Goal: Information Seeking & Learning: Learn about a topic

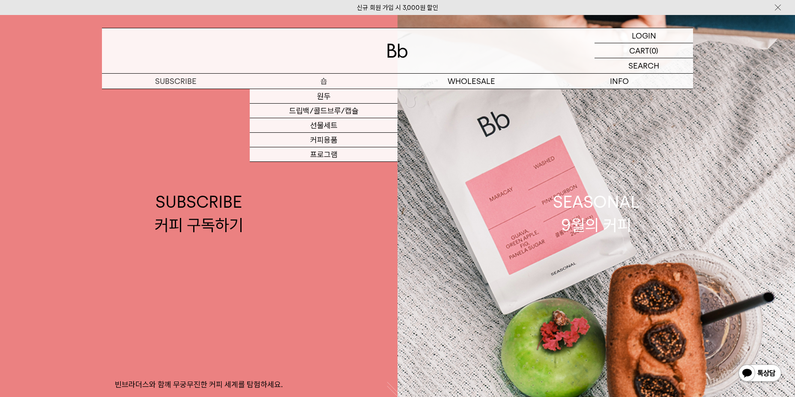
click at [315, 76] on p "숍" at bounding box center [324, 81] width 148 height 15
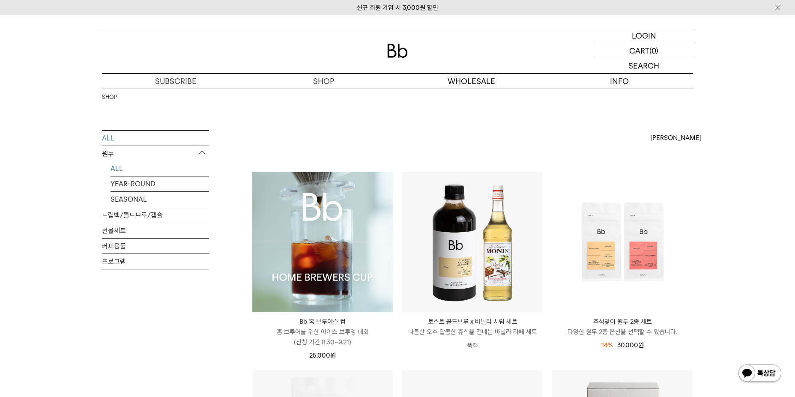
drag, startPoint x: 0, startPoint y: 0, endPoint x: 118, endPoint y: 163, distance: 201.2
click at [118, 163] on link "ALL" at bounding box center [159, 168] width 98 height 15
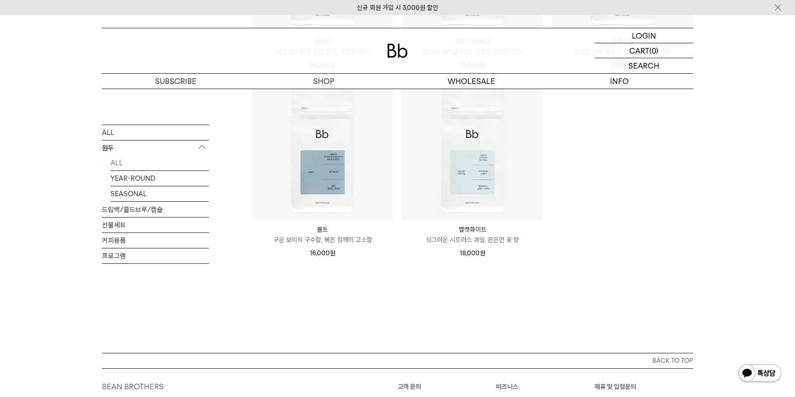
scroll to position [942, 0]
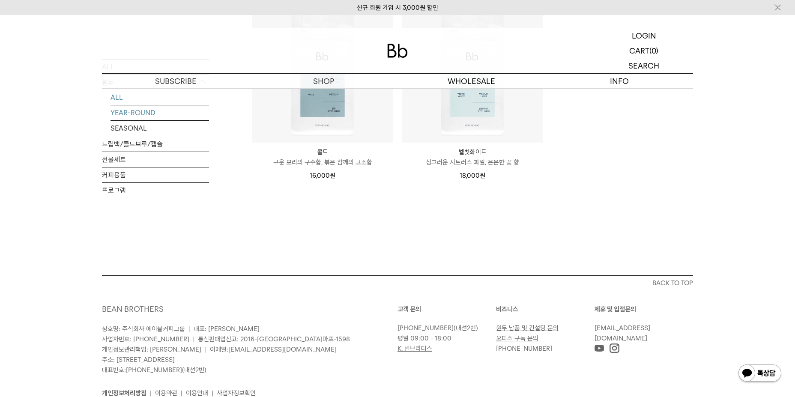
click at [126, 105] on link "YEAR-ROUND" at bounding box center [159, 112] width 98 height 15
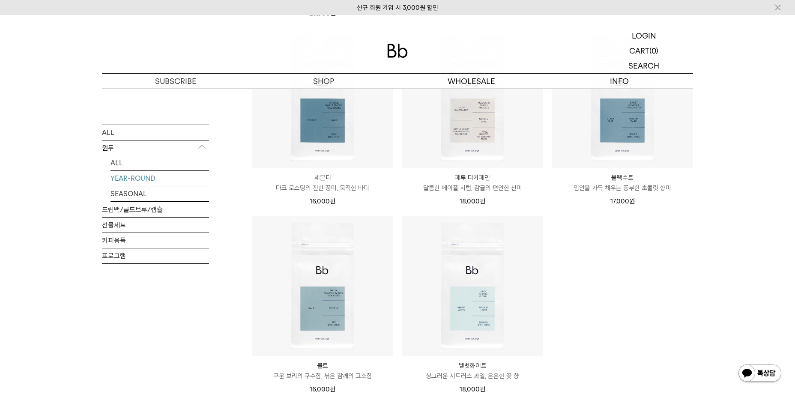
scroll to position [343, 0]
click at [131, 195] on link "SEASONAL" at bounding box center [159, 193] width 98 height 15
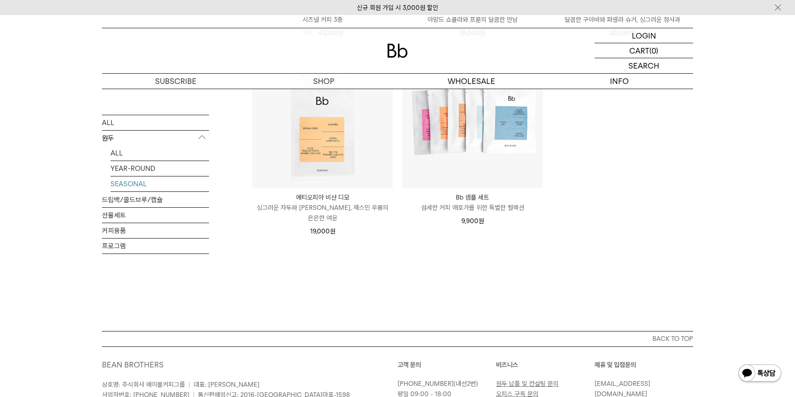
scroll to position [514, 0]
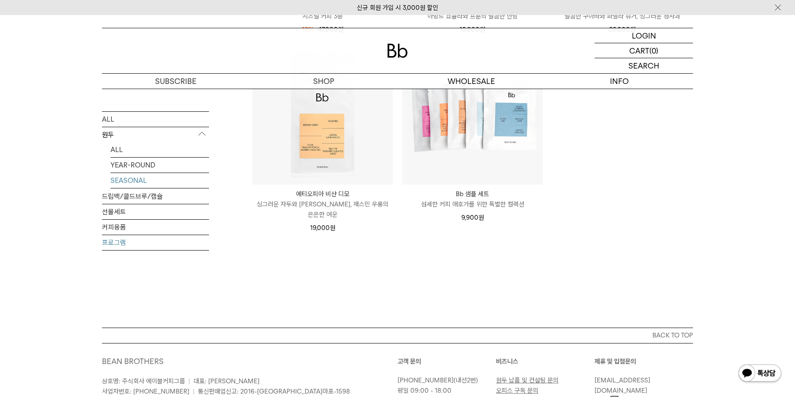
click at [113, 236] on link "프로그램" at bounding box center [155, 242] width 107 height 15
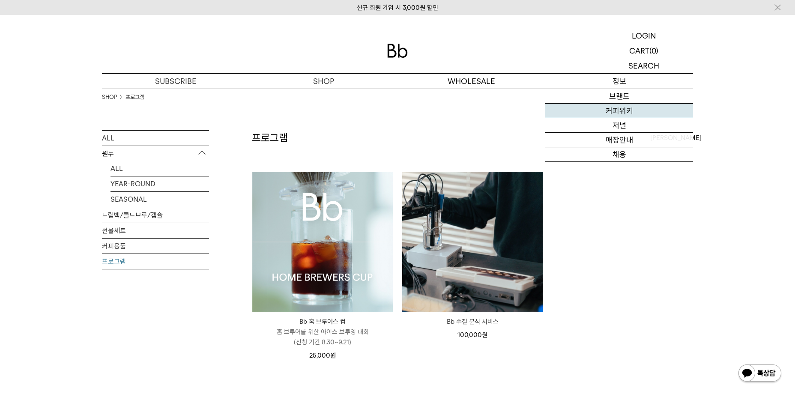
click at [620, 111] on link "커피위키" at bounding box center [619, 111] width 148 height 15
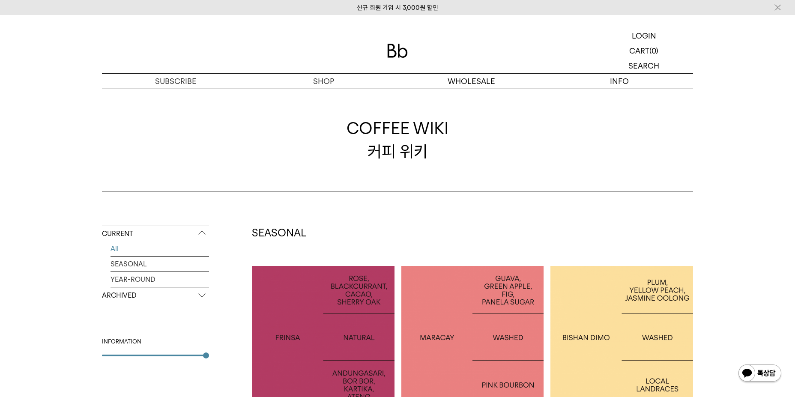
click at [619, 297] on div at bounding box center [621, 337] width 143 height 143
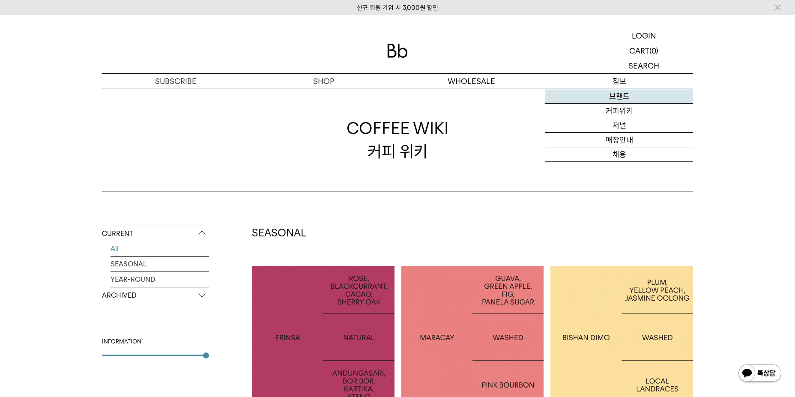
click at [614, 97] on link "브랜드" at bounding box center [619, 96] width 148 height 15
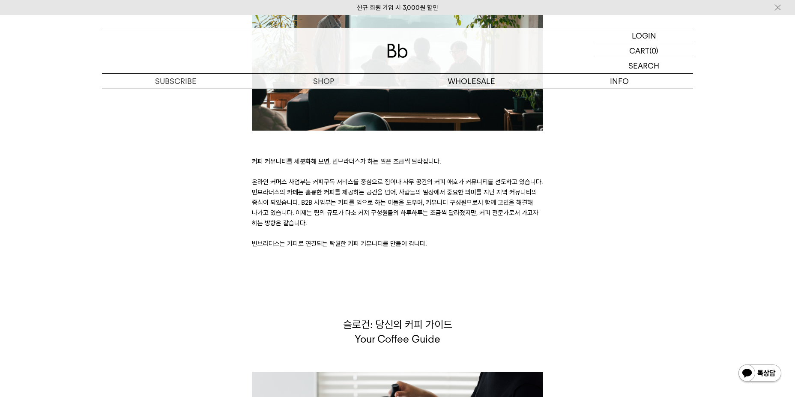
scroll to position [1779, 0]
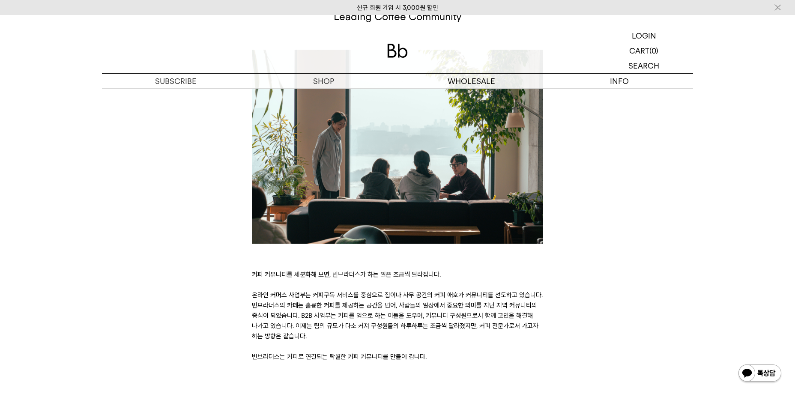
click at [561, 281] on div "브랜드 미션: 리딩 커피 커뮤니티 Leading Coffee Community 커피 커뮤니티를 세분화해 보면, 빈브라더스가 하는 일은 조금씩 …" at bounding box center [398, 178] width 600 height 367
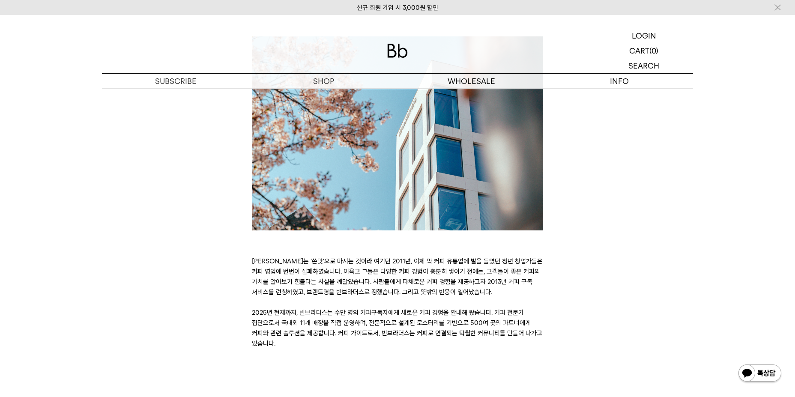
scroll to position [0, 0]
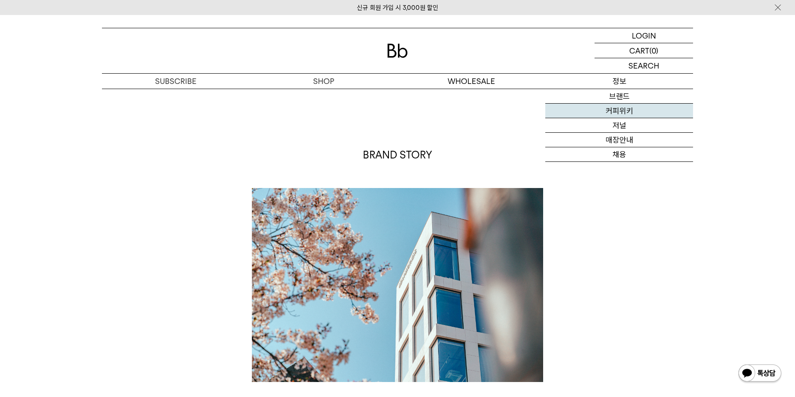
click at [620, 113] on link "커피위키" at bounding box center [619, 111] width 148 height 15
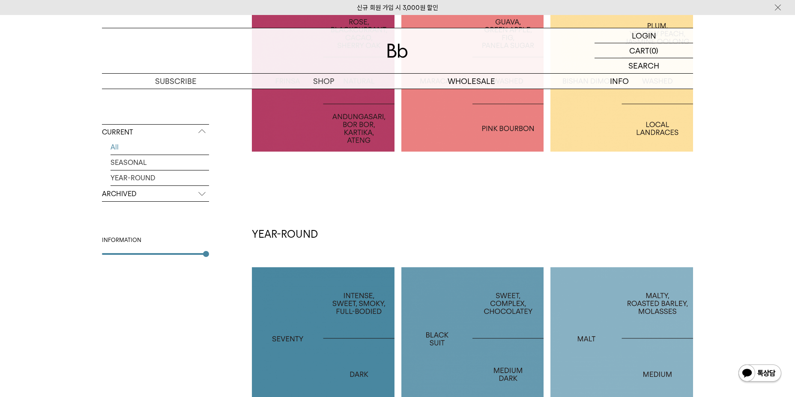
scroll to position [128, 0]
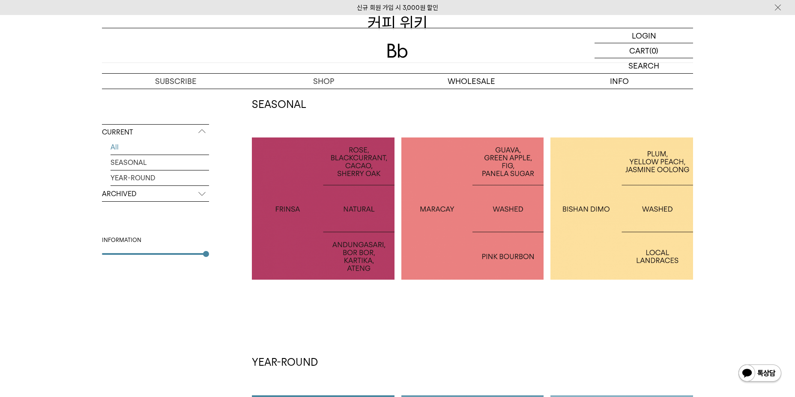
click at [521, 238] on div at bounding box center [472, 208] width 143 height 143
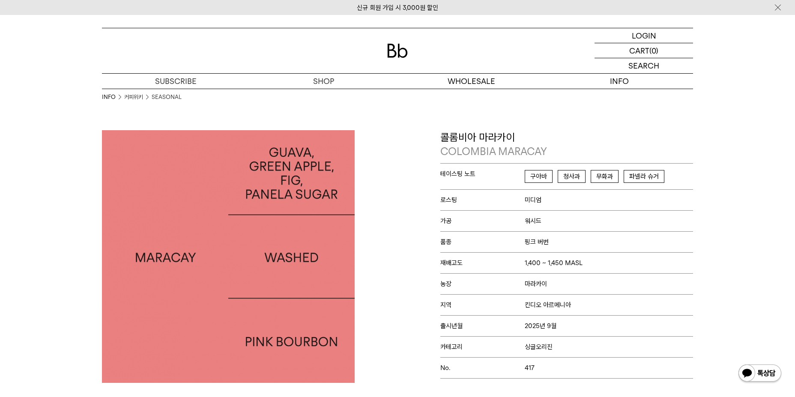
click at [131, 95] on link "커피위키" at bounding box center [133, 97] width 19 height 9
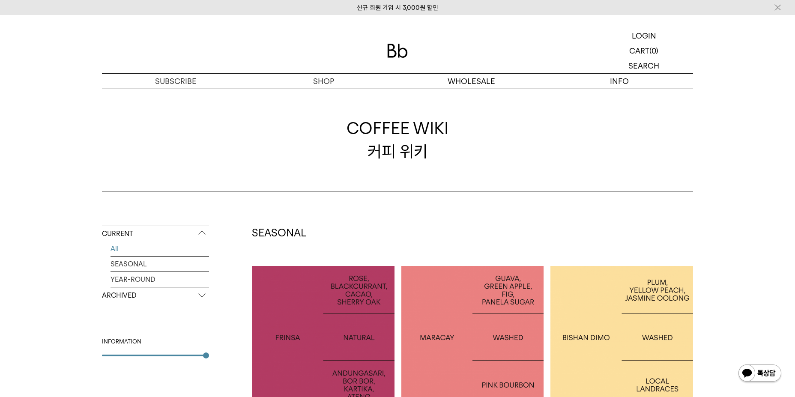
click at [170, 294] on p "ARCHIVED" at bounding box center [155, 295] width 107 height 15
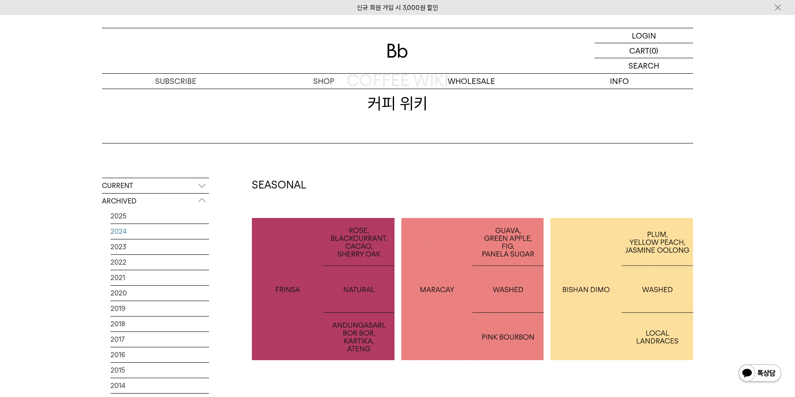
scroll to position [128, 0]
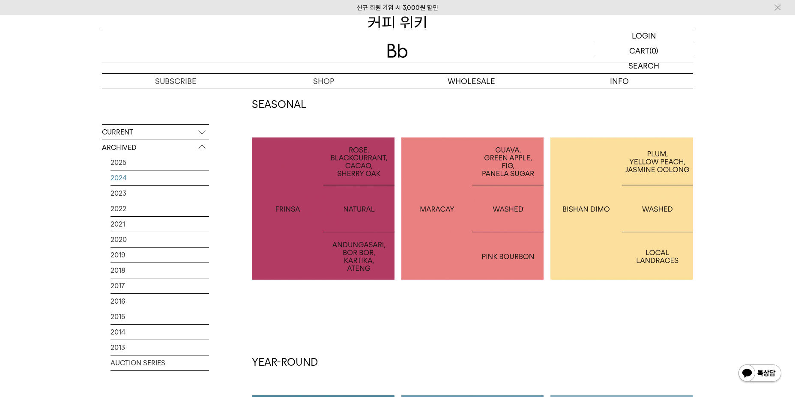
click at [117, 179] on link "2024" at bounding box center [159, 177] width 98 height 15
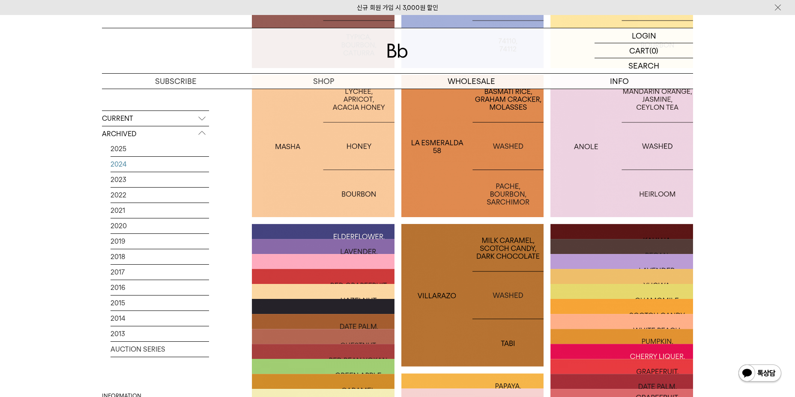
scroll to position [642, 0]
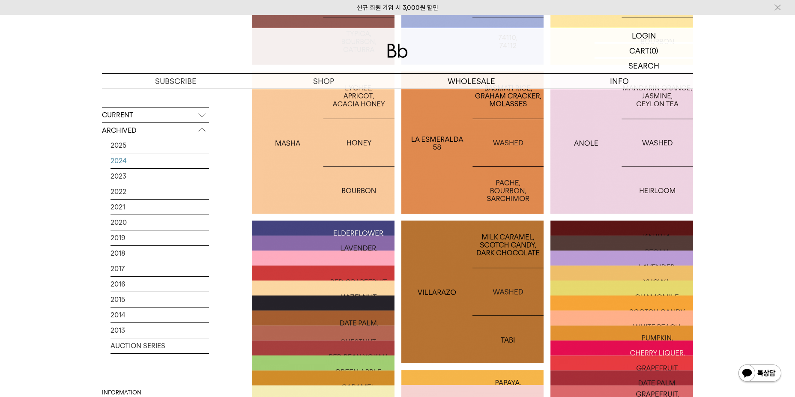
click at [315, 227] on div at bounding box center [323, 292] width 143 height 143
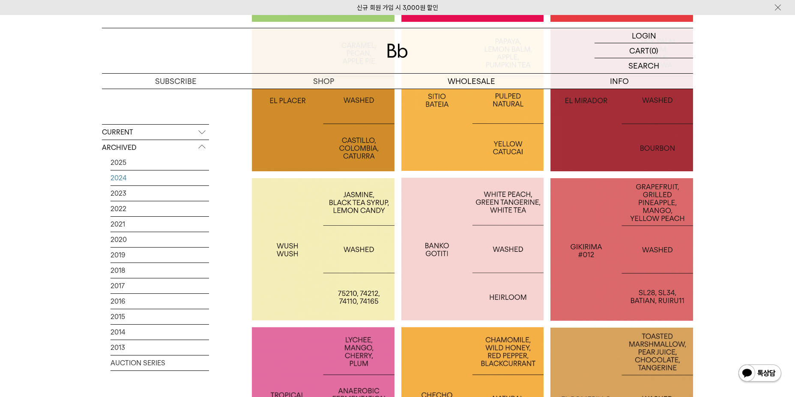
scroll to position [1866, 0]
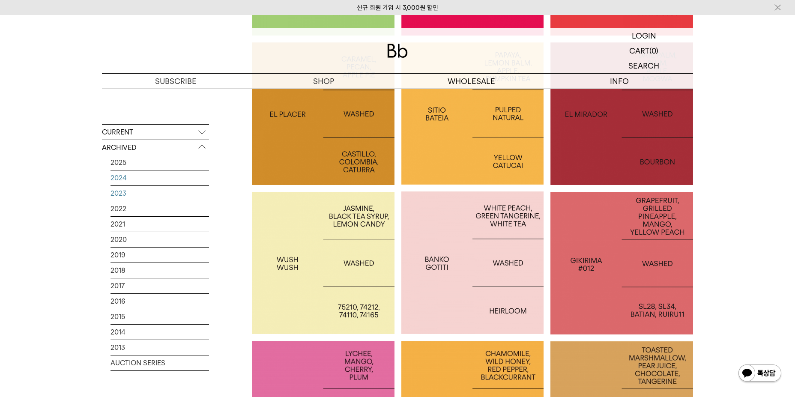
click at [118, 194] on link "2023" at bounding box center [159, 193] width 98 height 15
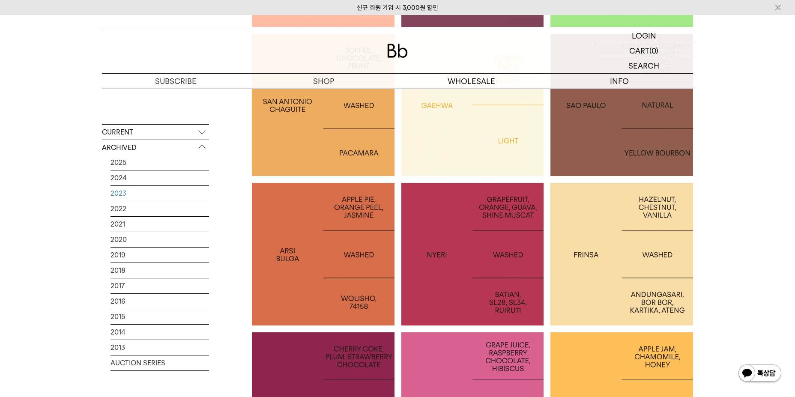
scroll to position [685, 0]
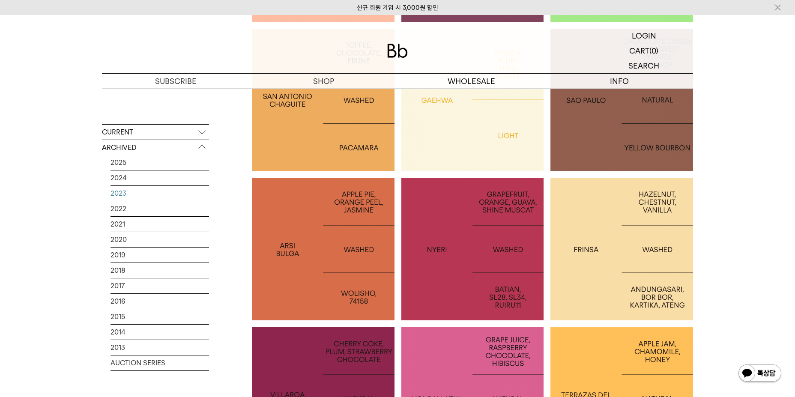
click at [614, 106] on div at bounding box center [621, 100] width 143 height 143
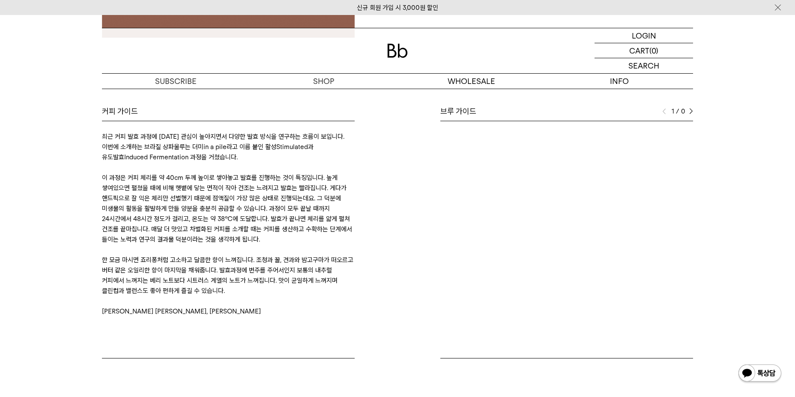
scroll to position [385, 0]
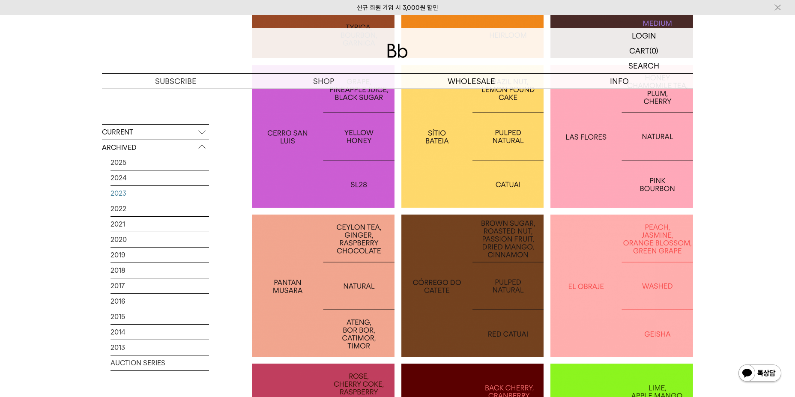
scroll to position [1246, 0]
click at [314, 156] on div at bounding box center [323, 136] width 143 height 143
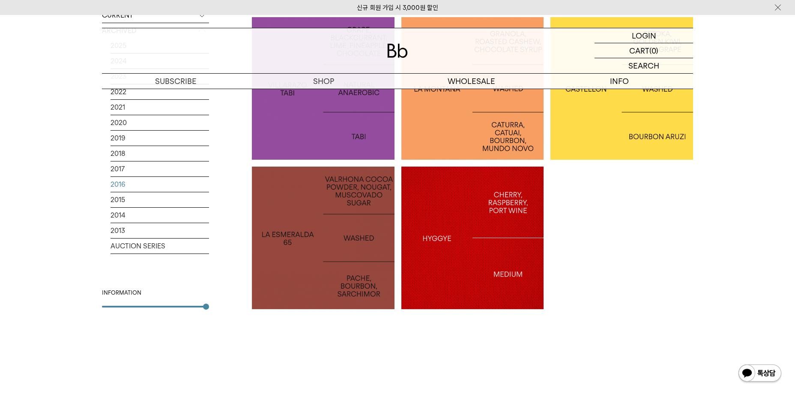
scroll to position [2402, 0]
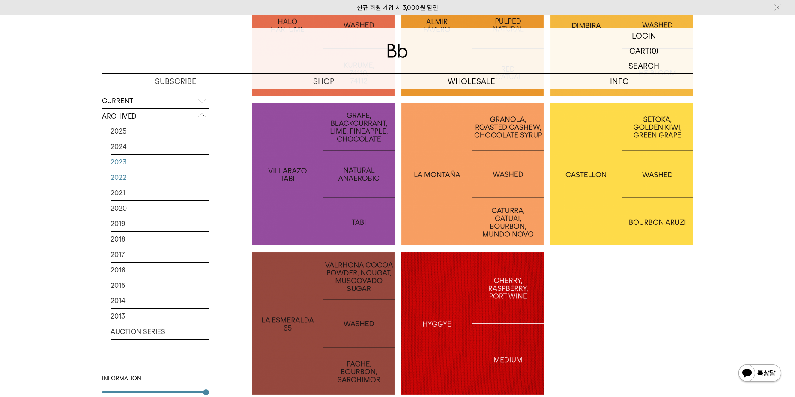
click at [122, 177] on link "2022" at bounding box center [159, 177] width 98 height 15
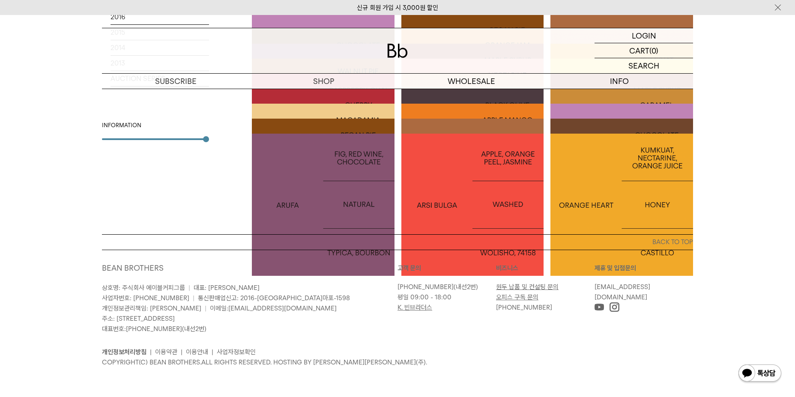
scroll to position [1895, 0]
click at [587, 214] on div at bounding box center [621, 204] width 143 height 143
